Goal: Transaction & Acquisition: Purchase product/service

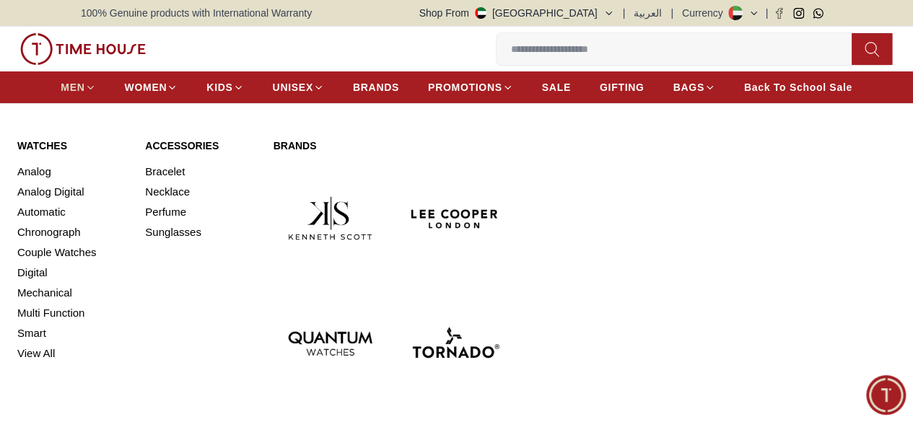
click at [84, 84] on span "MEN" at bounding box center [73, 87] width 24 height 14
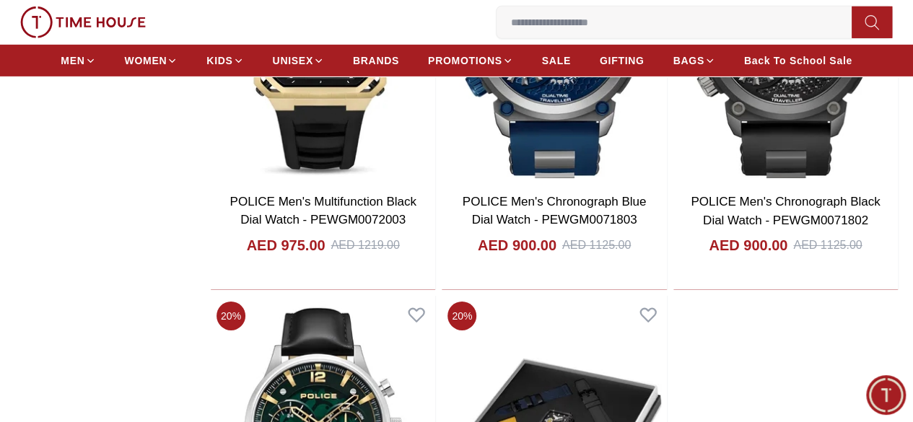
scroll to position [2382, 0]
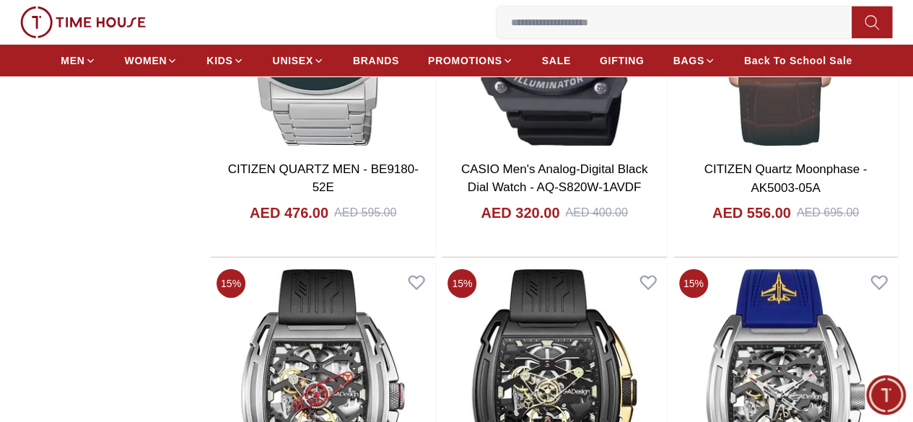
scroll to position [5198, 0]
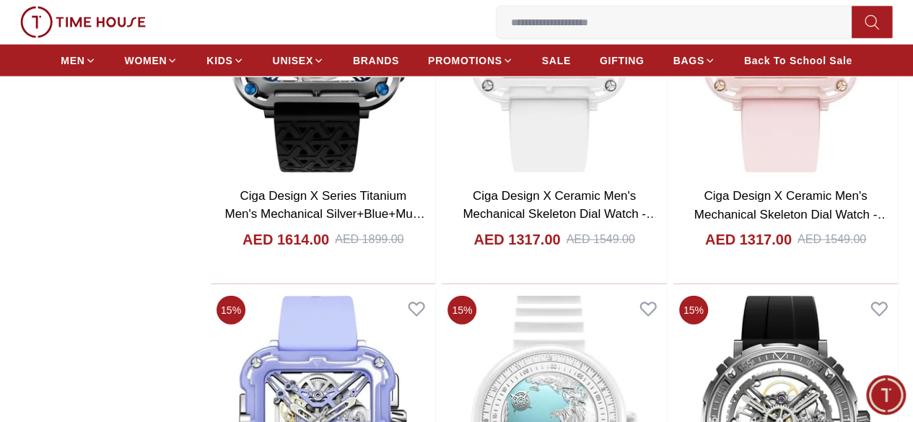
scroll to position [7075, 0]
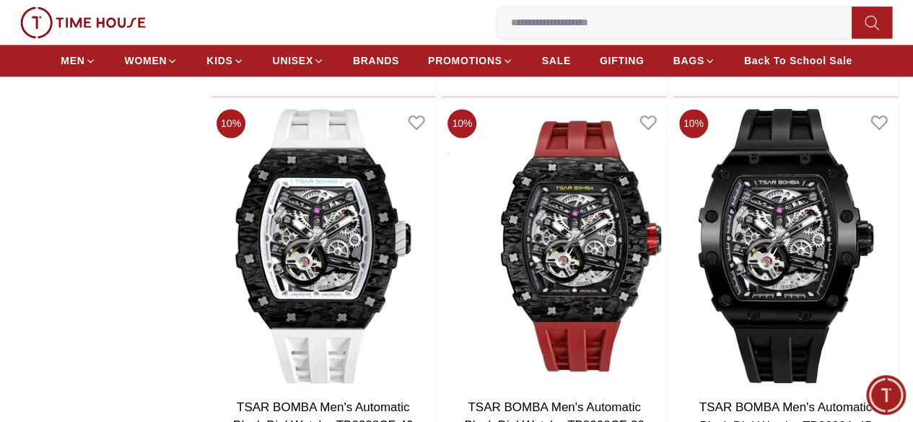
scroll to position [12128, 0]
